Goal: Task Accomplishment & Management: Complete application form

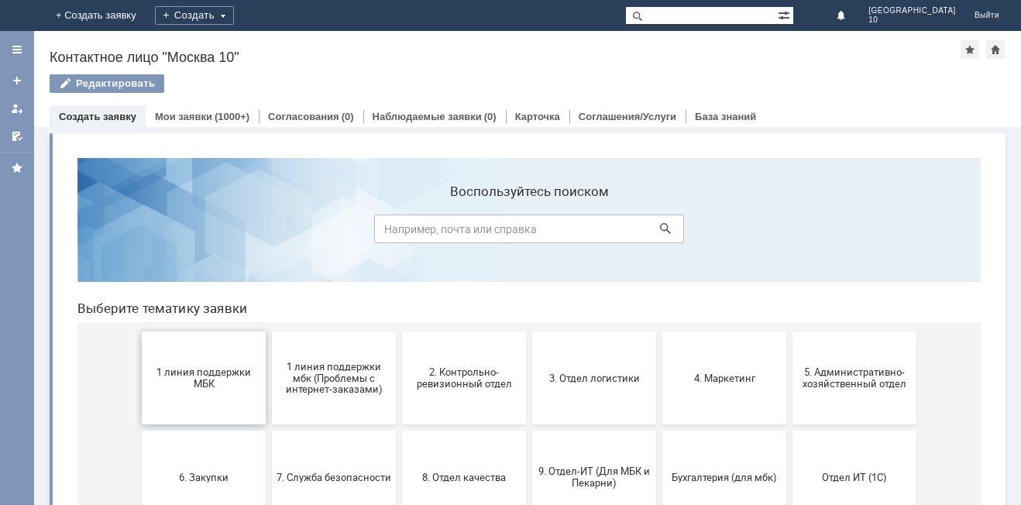
click at [189, 384] on span "1 линия поддержки МБК" at bounding box center [203, 377] width 115 height 23
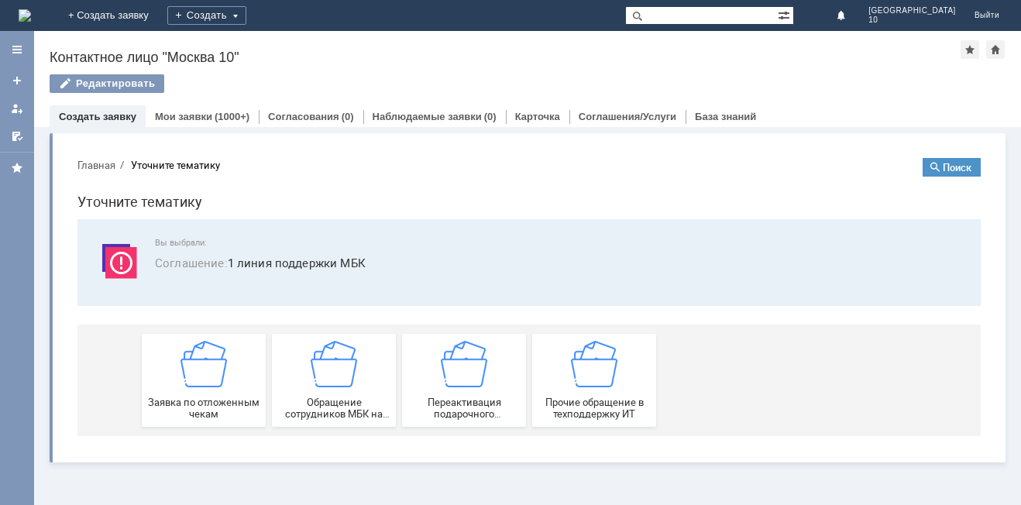
click at [189, 384] on img at bounding box center [204, 364] width 46 height 46
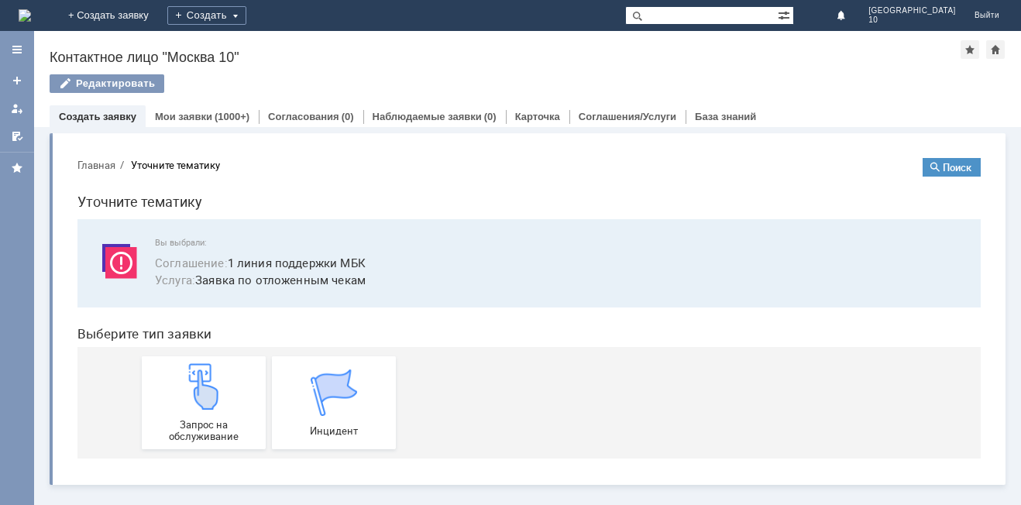
click at [189, 384] on img at bounding box center [204, 386] width 46 height 46
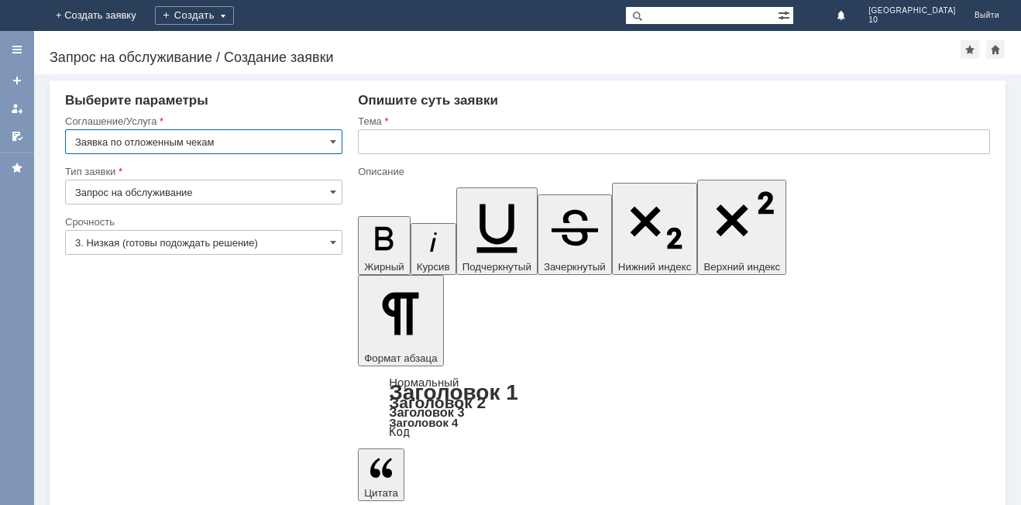
click at [434, 143] on input "text" at bounding box center [674, 141] width 632 height 25
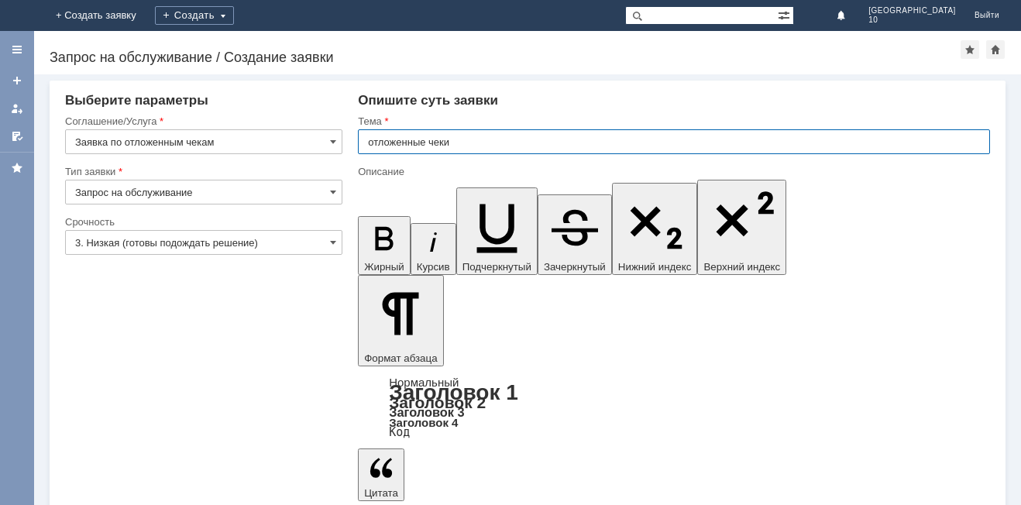
type input "отложенные чеки"
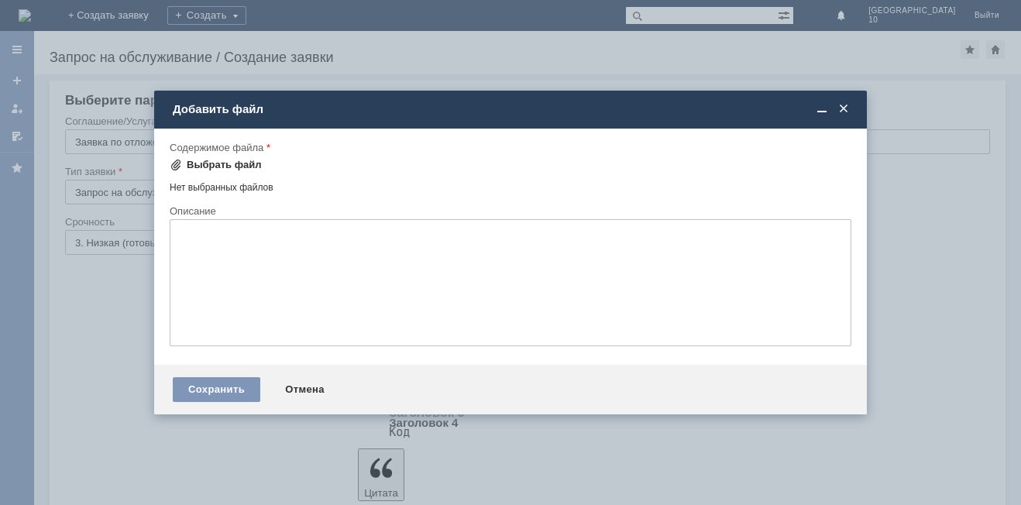
click at [238, 159] on div "Выбрать файл" at bounding box center [224, 165] width 75 height 12
click at [224, 170] on div "Выбрать файл" at bounding box center [224, 165] width 75 height 12
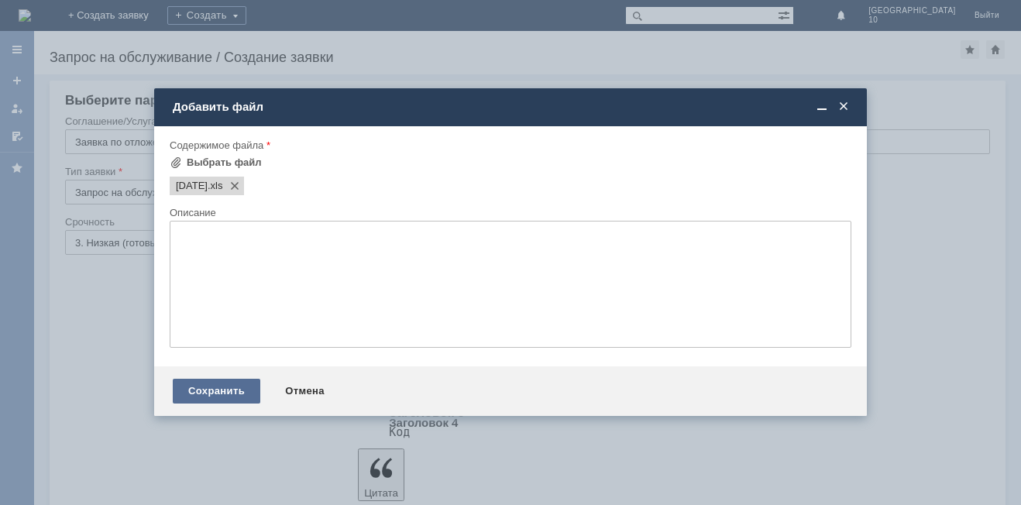
click at [202, 394] on div "Сохранить" at bounding box center [217, 391] width 88 height 25
